Goal: Check status

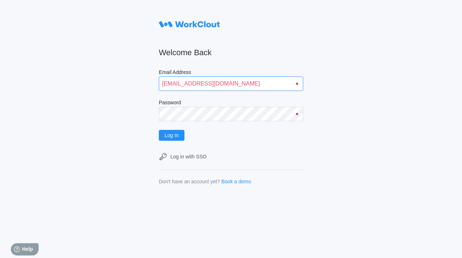
type input "quadristi@simcona.com"
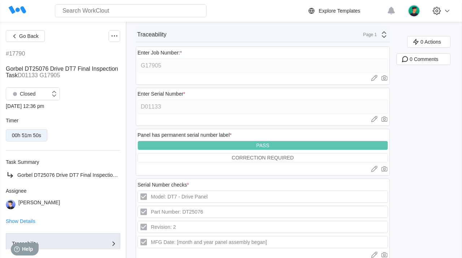
drag, startPoint x: 24, startPoint y: 108, endPoint x: 65, endPoint y: 106, distance: 41.2
click at [65, 106] on div "[DATE] 12:36 pm" at bounding box center [63, 106] width 114 height 6
drag, startPoint x: 56, startPoint y: 107, endPoint x: -5, endPoint y: 106, distance: 61.3
click at [6, 106] on div "Go Back #17790 Gorbel DT25076 Drive DT7 Final Inspection Task D01133 G17905 Clo…" at bounding box center [63, 139] width 114 height 219
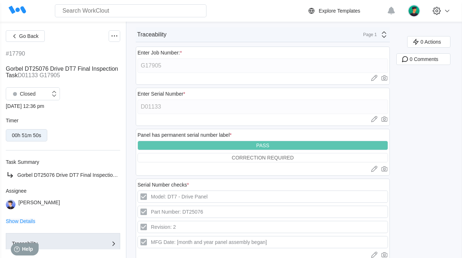
click at [28, 223] on span "Show Details" at bounding box center [21, 221] width 30 height 5
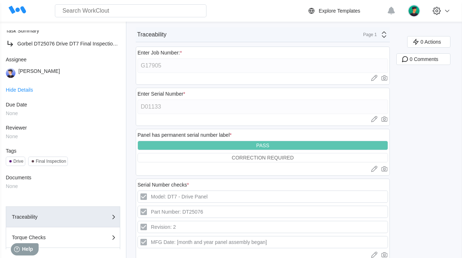
scroll to position [117, 0]
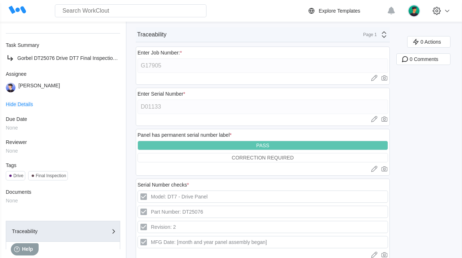
click at [24, 104] on span "Hide Details" at bounding box center [19, 104] width 27 height 5
